Goal: Information Seeking & Learning: Learn about a topic

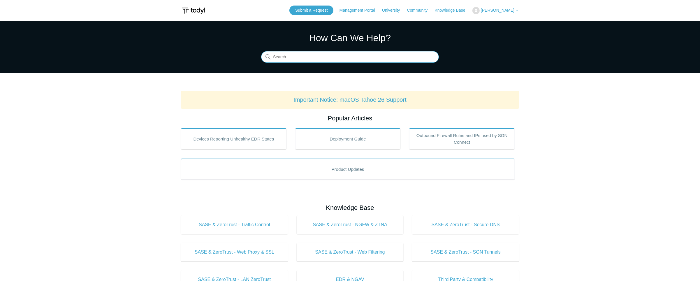
click at [310, 57] on input "Search" at bounding box center [350, 57] width 178 height 12
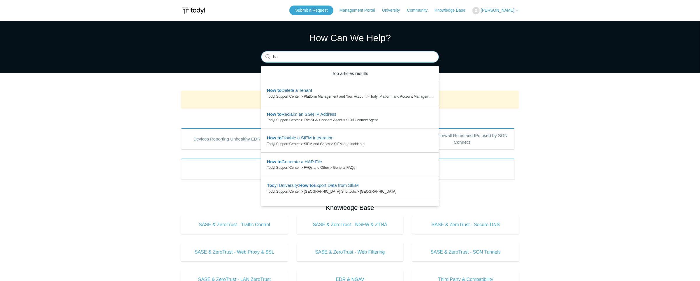
type input "h"
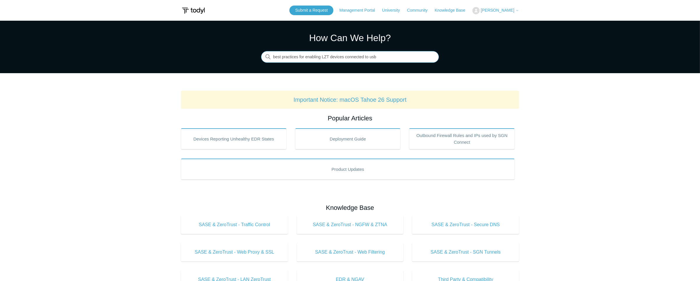
type input "best practices for enabling LZT devices connected to usb"
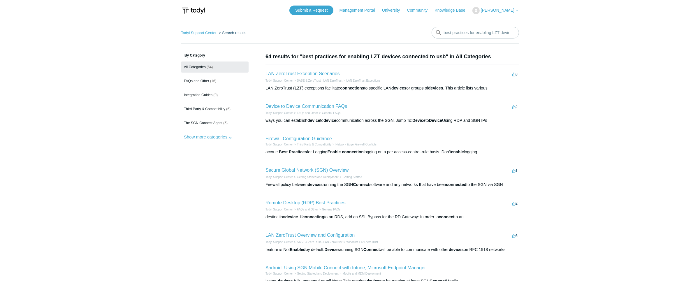
click at [230, 138] on button "Show more categories" at bounding box center [208, 137] width 54 height 11
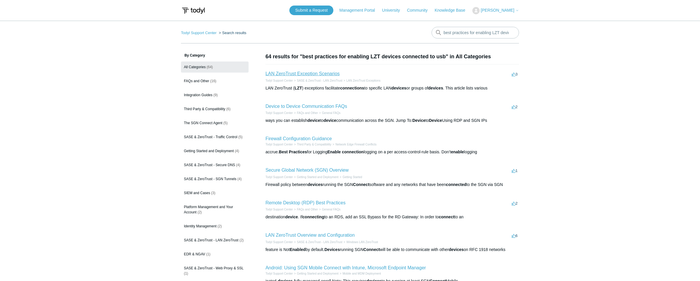
click at [299, 76] on link "LAN ZeroTrust Exception Scenarios" at bounding box center [303, 73] width 74 height 5
click at [497, 31] on input "best practices for enabling LZT devices connected to usb" at bounding box center [475, 33] width 87 height 12
click at [511, 35] on input "best practices for enabling LZT devices connected to usb" at bounding box center [475, 33] width 87 height 12
click at [510, 29] on input "best practices for enabling LZT devices connected to usb" at bounding box center [475, 33] width 87 height 12
click at [510, 30] on input "best practices for enabling LZT devices connected to usb" at bounding box center [475, 33] width 87 height 12
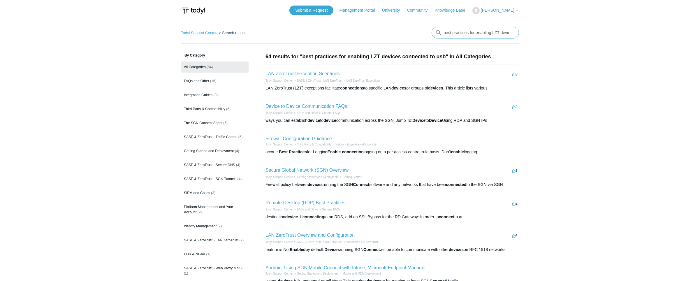
click at [510, 32] on input "best practices for enabling LZT devices connected to usb" at bounding box center [475, 33] width 87 height 12
click at [510, 32] on input "Search" at bounding box center [475, 33] width 87 height 12
type input "LZT and ports"
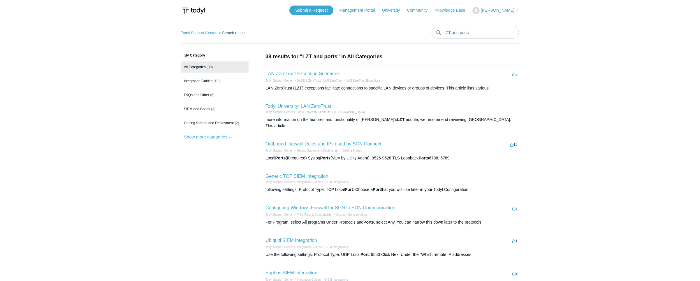
click at [563, 166] on main "Todyl Support Center Search results LZT and ports By Category All Categories (3…" at bounding box center [350, 218] width 700 height 394
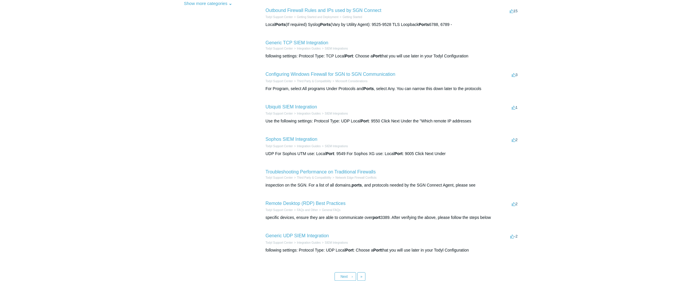
scroll to position [167, 0]
